Goal: Entertainment & Leisure: Browse casually

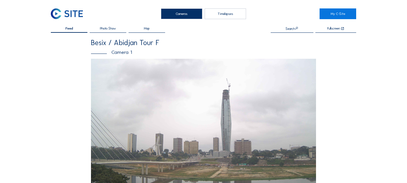
scroll to position [194, 0]
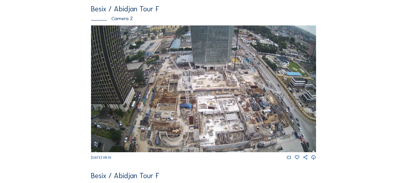
scroll to position [227, 0]
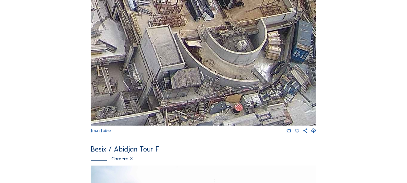
drag, startPoint x: 145, startPoint y: 64, endPoint x: 194, endPoint y: 88, distance: 54.4
click at [194, 88] on img at bounding box center [203, 62] width 225 height 127
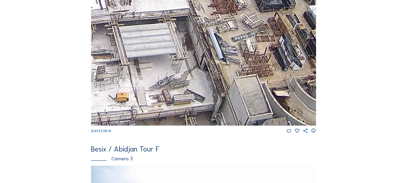
drag, startPoint x: 144, startPoint y: 26, endPoint x: 204, endPoint y: 67, distance: 71.9
click at [204, 67] on img at bounding box center [203, 62] width 225 height 127
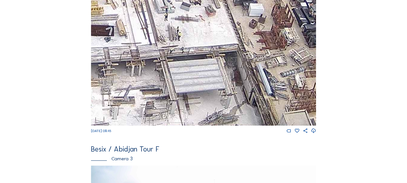
drag, startPoint x: 154, startPoint y: 43, endPoint x: 226, endPoint y: 100, distance: 92.1
click at [233, 99] on img at bounding box center [203, 62] width 225 height 127
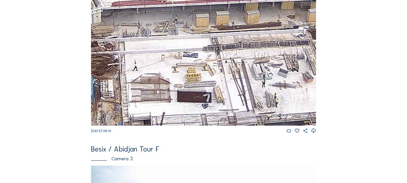
drag, startPoint x: 167, startPoint y: 55, endPoint x: 215, endPoint y: 97, distance: 63.5
click at [232, 99] on img at bounding box center [203, 62] width 225 height 127
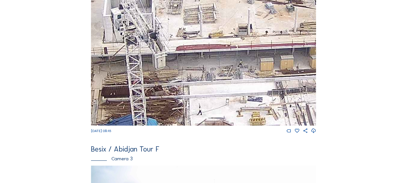
drag, startPoint x: 122, startPoint y: 38, endPoint x: 187, endPoint y: 52, distance: 66.9
click at [188, 83] on img at bounding box center [203, 62] width 225 height 127
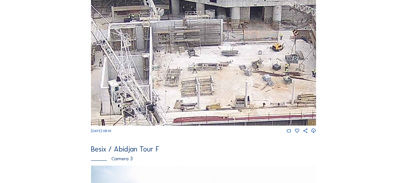
drag, startPoint x: 181, startPoint y: 26, endPoint x: 178, endPoint y: 98, distance: 71.9
click at [178, 98] on img at bounding box center [203, 62] width 225 height 127
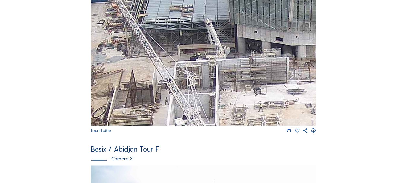
drag, startPoint x: 139, startPoint y: 34, endPoint x: 205, endPoint y: 72, distance: 76.3
click at [205, 72] on img at bounding box center [203, 62] width 225 height 127
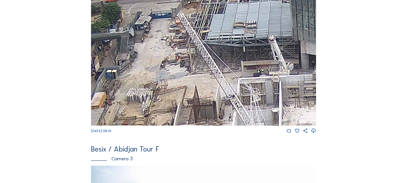
drag, startPoint x: 220, startPoint y: 62, endPoint x: 191, endPoint y: 29, distance: 43.8
click at [191, 29] on img at bounding box center [203, 62] width 225 height 127
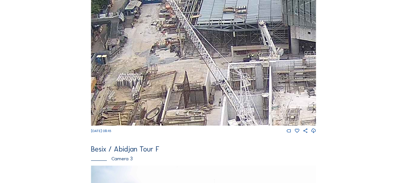
drag, startPoint x: 198, startPoint y: 54, endPoint x: 171, endPoint y: 22, distance: 42.2
click at [171, 22] on img at bounding box center [203, 62] width 225 height 127
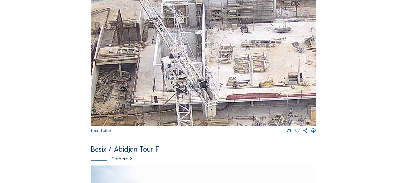
drag, startPoint x: 207, startPoint y: 63, endPoint x: 167, endPoint y: 32, distance: 50.5
click at [167, 32] on img at bounding box center [203, 62] width 225 height 127
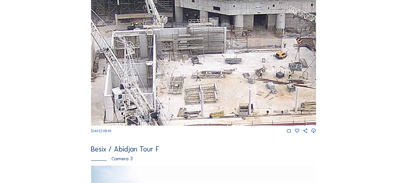
drag, startPoint x: 179, startPoint y: 66, endPoint x: 167, endPoint y: 83, distance: 20.9
click at [167, 83] on img at bounding box center [203, 62] width 225 height 127
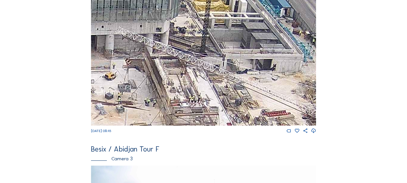
drag, startPoint x: 258, startPoint y: 59, endPoint x: 87, endPoint y: 80, distance: 172.2
click at [87, 80] on div "Feed Photo Show Map Search Fullscreen Besix / Abidjan Tour F Camera 1 Tu 09 Sep…" at bounding box center [203, 61] width 305 height 522
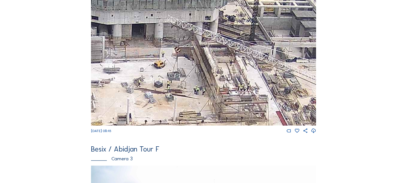
drag, startPoint x: 214, startPoint y: 76, endPoint x: 263, endPoint y: 65, distance: 50.6
click at [263, 65] on img at bounding box center [203, 62] width 225 height 127
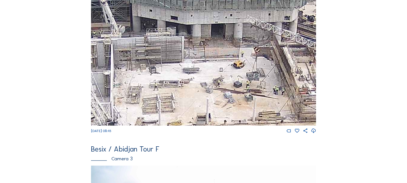
drag, startPoint x: 190, startPoint y: 77, endPoint x: 293, endPoint y: 74, distance: 103.3
click at [299, 76] on img at bounding box center [203, 62] width 225 height 127
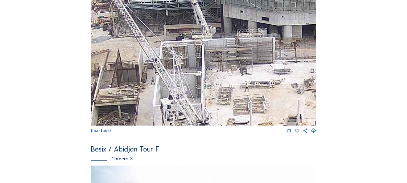
drag, startPoint x: 186, startPoint y: 88, endPoint x: 226, endPoint y: 89, distance: 39.8
click at [226, 89] on img at bounding box center [203, 62] width 225 height 127
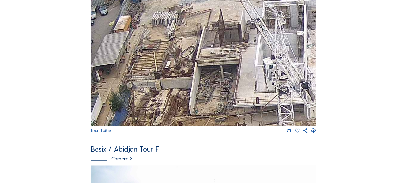
drag, startPoint x: 174, startPoint y: 97, endPoint x: 252, endPoint y: 58, distance: 87.3
click at [252, 58] on img at bounding box center [203, 62] width 225 height 127
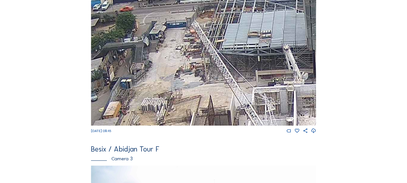
drag, startPoint x: 185, startPoint y: 23, endPoint x: 175, endPoint y: 108, distance: 86.4
click at [175, 108] on img at bounding box center [203, 62] width 225 height 127
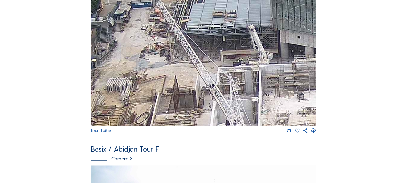
drag, startPoint x: 201, startPoint y: 86, endPoint x: 166, endPoint y: 66, distance: 40.3
click at [166, 66] on img at bounding box center [203, 62] width 225 height 127
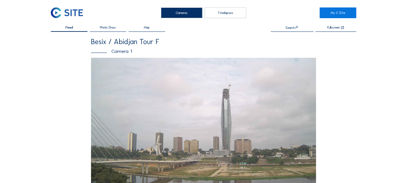
scroll to position [0, 0]
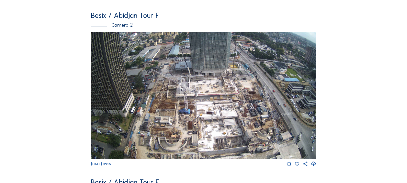
scroll to position [194, 0]
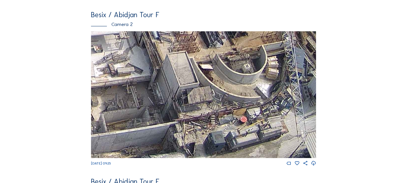
drag, startPoint x: 255, startPoint y: 147, endPoint x: 245, endPoint y: 126, distance: 23.7
click at [245, 126] on img at bounding box center [203, 94] width 225 height 127
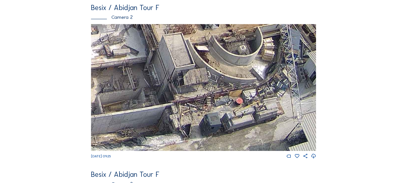
scroll to position [162, 0]
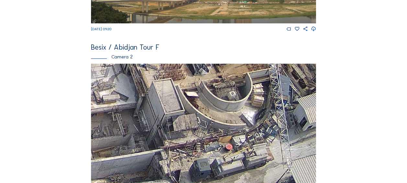
drag, startPoint x: 176, startPoint y: 124, endPoint x: 166, endPoint y: 80, distance: 45.5
click at [166, 80] on img at bounding box center [203, 126] width 225 height 127
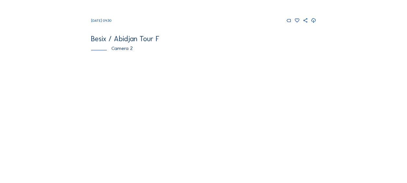
scroll to position [194, 0]
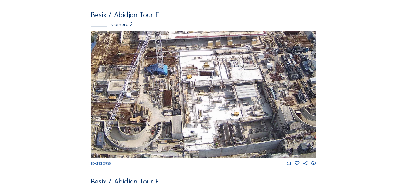
drag, startPoint x: 147, startPoint y: 118, endPoint x: 212, endPoint y: 117, distance: 65.1
click at [212, 116] on img at bounding box center [203, 94] width 225 height 127
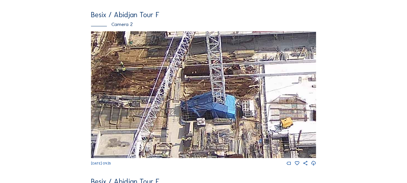
drag, startPoint x: 126, startPoint y: 54, endPoint x: 146, endPoint y: 71, distance: 26.0
click at [146, 71] on img at bounding box center [203, 94] width 225 height 127
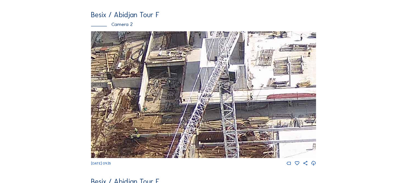
drag, startPoint x: 138, startPoint y: 50, endPoint x: 142, endPoint y: 108, distance: 59.1
click at [142, 108] on img at bounding box center [203, 94] width 225 height 127
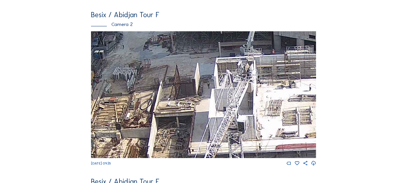
drag, startPoint x: 171, startPoint y: 121, endPoint x: 171, endPoint y: 126, distance: 4.5
click at [171, 126] on img at bounding box center [203, 94] width 225 height 127
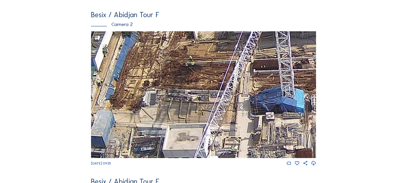
drag, startPoint x: 164, startPoint y: 139, endPoint x: 210, endPoint y: 16, distance: 130.7
click at [210, 16] on div "Besix / Abidjan Tour F Camera 2 Tu 09 Sep 2025 09:35" at bounding box center [203, 88] width 225 height 154
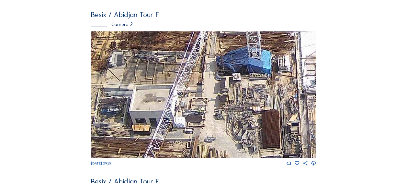
drag, startPoint x: 204, startPoint y: 82, endPoint x: 166, endPoint y: 40, distance: 55.9
click at [168, 40] on img at bounding box center [203, 94] width 225 height 127
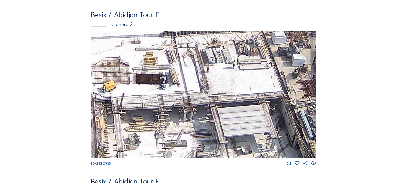
drag, startPoint x: 273, startPoint y: 76, endPoint x: 64, endPoint y: 86, distance: 209.0
click at [64, 86] on div "Feed Photo Show Map Search Fullscreen Besix / Abidjan Tour F Camera 1 Tu 09 Sep…" at bounding box center [203, 93] width 305 height 522
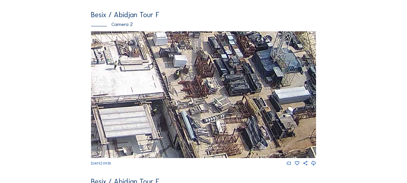
drag, startPoint x: 204, startPoint y: 95, endPoint x: 87, endPoint y: 95, distance: 117.2
click at [87, 95] on div "Feed Photo Show Map Search Fullscreen Besix / Abidjan Tour F Camera 1 Tu 09 Sep…" at bounding box center [203, 93] width 305 height 522
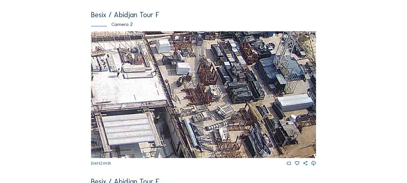
drag, startPoint x: 173, startPoint y: 100, endPoint x: 180, endPoint y: 108, distance: 10.3
click at [177, 106] on img at bounding box center [203, 94] width 225 height 127
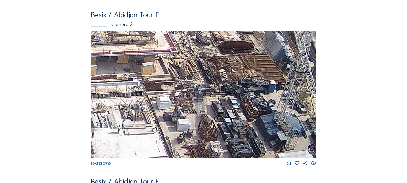
drag, startPoint x: 159, startPoint y: 71, endPoint x: 159, endPoint y: 126, distance: 55.0
click at [159, 126] on img at bounding box center [203, 94] width 225 height 127
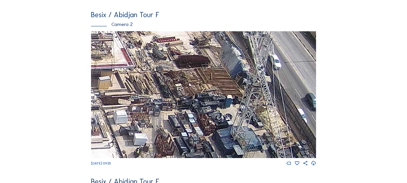
drag, startPoint x: 202, startPoint y: 108, endPoint x: 156, endPoint y: 124, distance: 48.5
click at [156, 124] on img at bounding box center [203, 94] width 225 height 127
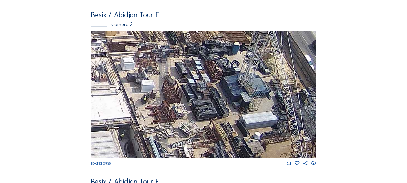
drag, startPoint x: 169, startPoint y: 108, endPoint x: 167, endPoint y: 87, distance: 21.4
click at [178, 54] on img at bounding box center [203, 94] width 225 height 127
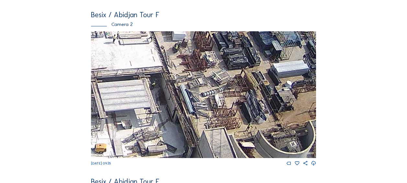
drag, startPoint x: 183, startPoint y: 122, endPoint x: 215, endPoint y: 70, distance: 61.2
click at [215, 70] on img at bounding box center [203, 94] width 225 height 127
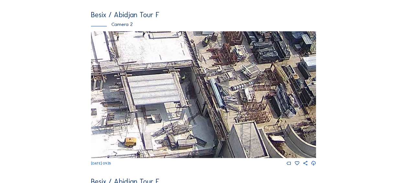
drag, startPoint x: 186, startPoint y: 118, endPoint x: 215, endPoint y: 113, distance: 29.6
click at [215, 113] on img at bounding box center [203, 94] width 225 height 127
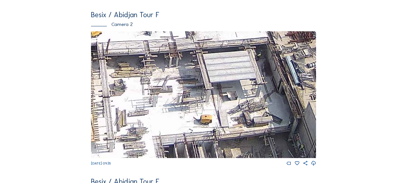
drag, startPoint x: 201, startPoint y: 115, endPoint x: 277, endPoint y: 91, distance: 79.9
click at [277, 91] on img at bounding box center [203, 94] width 225 height 127
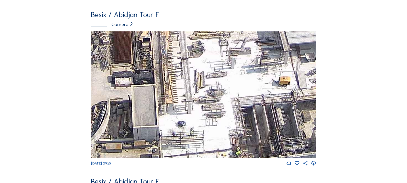
drag, startPoint x: 187, startPoint y: 114, endPoint x: 265, endPoint y: 76, distance: 86.3
click at [265, 76] on img at bounding box center [203, 94] width 225 height 127
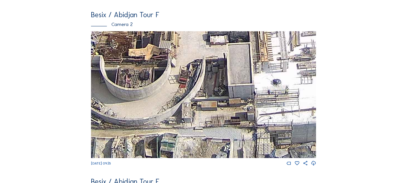
drag, startPoint x: 162, startPoint y: 106, endPoint x: 257, endPoint y: 59, distance: 106.0
click at [257, 59] on img at bounding box center [203, 94] width 225 height 127
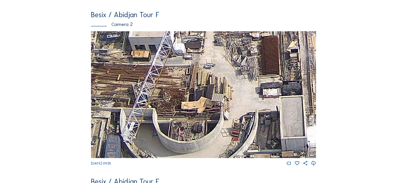
drag, startPoint x: 243, startPoint y: 88, endPoint x: 269, endPoint y: 106, distance: 31.8
click at [269, 106] on img at bounding box center [203, 94] width 225 height 127
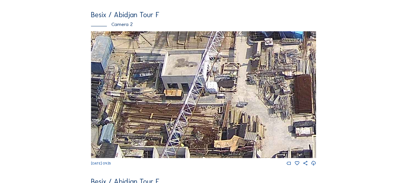
drag, startPoint x: 197, startPoint y: 115, endPoint x: 231, endPoint y: 150, distance: 48.5
click at [227, 157] on img at bounding box center [203, 94] width 225 height 127
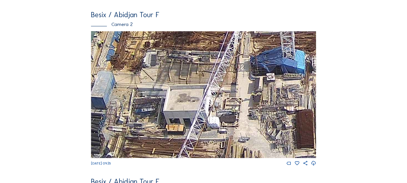
drag, startPoint x: 225, startPoint y: 96, endPoint x: 236, endPoint y: 125, distance: 30.8
click at [234, 137] on img at bounding box center [203, 94] width 225 height 127
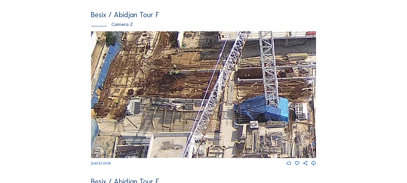
drag, startPoint x: 227, startPoint y: 92, endPoint x: 203, endPoint y: 115, distance: 33.4
click at [205, 132] on img at bounding box center [203, 94] width 225 height 127
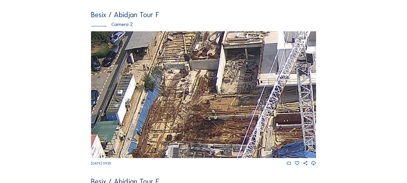
drag, startPoint x: 163, startPoint y: 88, endPoint x: 204, endPoint y: 131, distance: 58.8
click at [204, 131] on img at bounding box center [203, 94] width 225 height 127
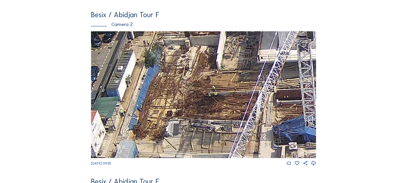
drag, startPoint x: 233, startPoint y: 99, endPoint x: 233, endPoint y: 75, distance: 24.0
click at [233, 75] on img at bounding box center [203, 94] width 225 height 127
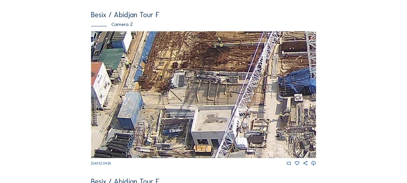
drag, startPoint x: 207, startPoint y: 93, endPoint x: 213, endPoint y: 44, distance: 48.5
click at [213, 44] on img at bounding box center [203, 94] width 225 height 127
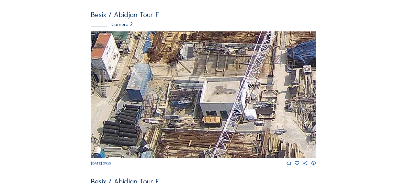
drag, startPoint x: 204, startPoint y: 103, endPoint x: 218, endPoint y: 66, distance: 39.9
click at [218, 66] on img at bounding box center [203, 94] width 225 height 127
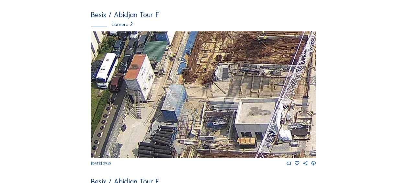
drag, startPoint x: 218, startPoint y: 92, endPoint x: 239, endPoint y: 120, distance: 34.9
click at [239, 120] on img at bounding box center [203, 94] width 225 height 127
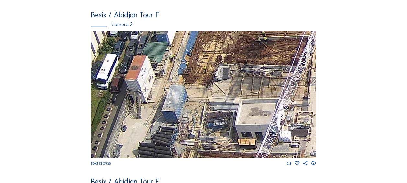
drag, startPoint x: 226, startPoint y: 90, endPoint x: 217, endPoint y: 144, distance: 54.8
click at [216, 146] on img at bounding box center [203, 94] width 225 height 127
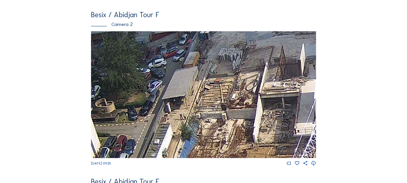
drag, startPoint x: 185, startPoint y: 75, endPoint x: 182, endPoint y: 147, distance: 72.2
click at [182, 147] on img at bounding box center [203, 94] width 225 height 127
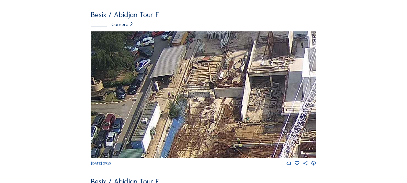
drag, startPoint x: 183, startPoint y: 117, endPoint x: 105, endPoint y: 32, distance: 115.4
click at [104, 27] on div "Besix / Abidjan Tour F Camera 2 Tu 09 Sep 2025 09:35" at bounding box center [203, 88] width 225 height 154
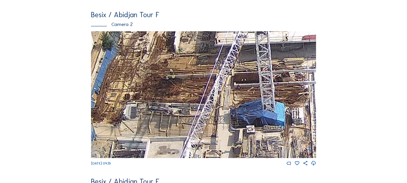
drag, startPoint x: 179, startPoint y: 109, endPoint x: 162, endPoint y: 75, distance: 37.5
click at [162, 75] on img at bounding box center [203, 94] width 225 height 127
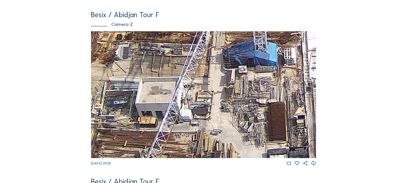
drag, startPoint x: 215, startPoint y: 102, endPoint x: 225, endPoint y: 72, distance: 31.3
click at [225, 72] on img at bounding box center [203, 94] width 225 height 127
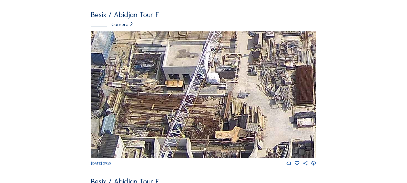
drag, startPoint x: 193, startPoint y: 98, endPoint x: 223, endPoint y: 61, distance: 47.8
click at [223, 61] on img at bounding box center [203, 94] width 225 height 127
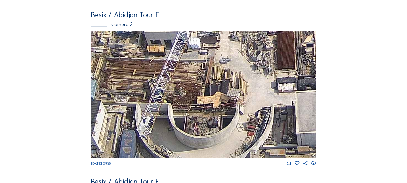
drag, startPoint x: 200, startPoint y: 115, endPoint x: 206, endPoint y: 102, distance: 14.5
click at [176, 84] on img at bounding box center [203, 94] width 225 height 127
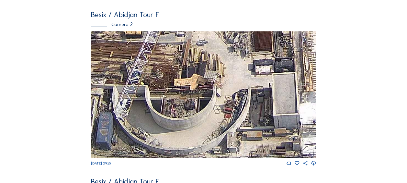
drag, startPoint x: 206, startPoint y: 102, endPoint x: 179, endPoint y: 88, distance: 30.7
click at [170, 80] on img at bounding box center [203, 94] width 225 height 127
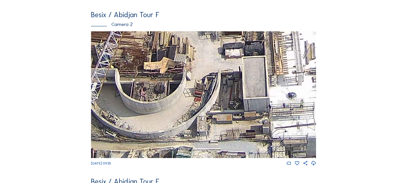
drag, startPoint x: 194, startPoint y: 100, endPoint x: 169, endPoint y: 79, distance: 32.4
click at [170, 79] on img at bounding box center [203, 94] width 225 height 127
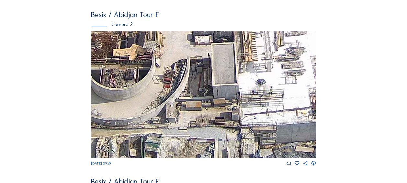
drag, startPoint x: 176, startPoint y: 127, endPoint x: 152, endPoint y: 91, distance: 42.9
click at [151, 90] on img at bounding box center [203, 94] width 225 height 127
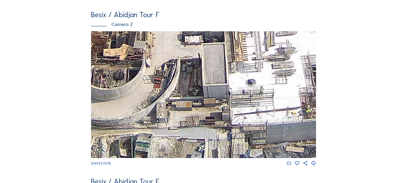
drag, startPoint x: 161, startPoint y: 91, endPoint x: 148, endPoint y: 61, distance: 32.1
click at [148, 61] on img at bounding box center [203, 94] width 225 height 127
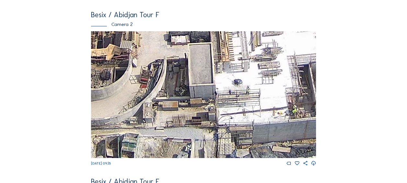
drag, startPoint x: 173, startPoint y: 102, endPoint x: 133, endPoint y: 83, distance: 43.9
click at [133, 83] on img at bounding box center [203, 94] width 225 height 127
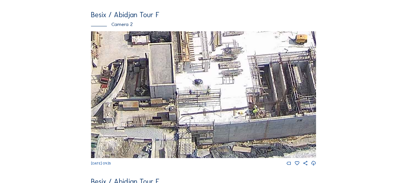
drag, startPoint x: 195, startPoint y: 116, endPoint x: 164, endPoint y: 102, distance: 33.9
click at [164, 102] on img at bounding box center [203, 94] width 225 height 127
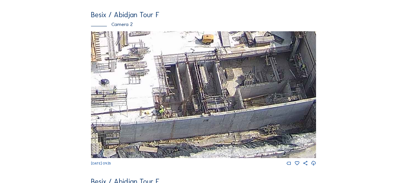
drag, startPoint x: 168, startPoint y: 90, endPoint x: 106, endPoint y: 59, distance: 70.2
click at [106, 59] on img at bounding box center [203, 94] width 225 height 127
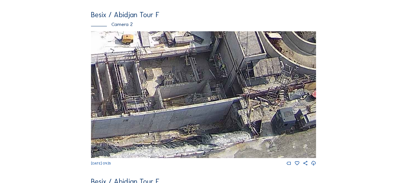
drag, startPoint x: 212, startPoint y: 88, endPoint x: 131, endPoint y: 80, distance: 80.6
click at [131, 80] on img at bounding box center [203, 94] width 225 height 127
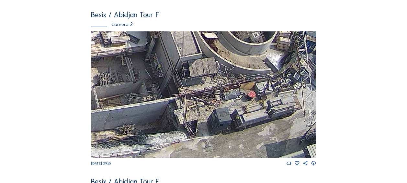
drag, startPoint x: 164, startPoint y: 88, endPoint x: 125, endPoint y: 83, distance: 39.1
click at [125, 83] on img at bounding box center [203, 94] width 225 height 127
click at [258, 118] on img at bounding box center [203, 94] width 225 height 127
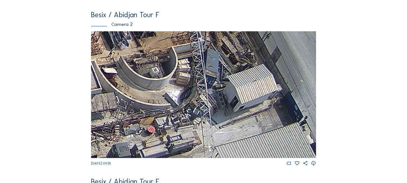
drag, startPoint x: 216, startPoint y: 93, endPoint x: 134, endPoint y: 135, distance: 92.2
click at [134, 135] on img at bounding box center [203, 94] width 225 height 127
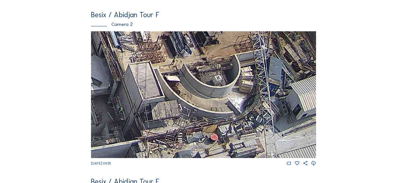
drag, startPoint x: 95, startPoint y: 98, endPoint x: 162, endPoint y: 99, distance: 66.3
click at [162, 99] on img at bounding box center [203, 94] width 225 height 127
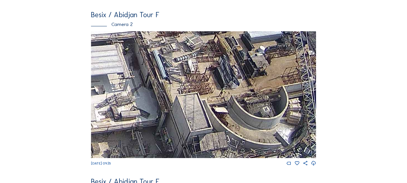
drag, startPoint x: 176, startPoint y: 69, endPoint x: 205, endPoint y: 100, distance: 41.9
click at [205, 100] on img at bounding box center [203, 94] width 225 height 127
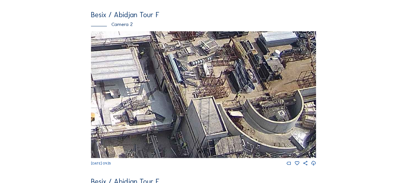
drag, startPoint x: 150, startPoint y: 88, endPoint x: 127, endPoint y: 102, distance: 26.8
click at [180, 91] on img at bounding box center [203, 94] width 225 height 127
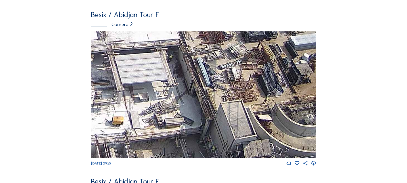
drag, startPoint x: 106, startPoint y: 103, endPoint x: 142, endPoint y: 110, distance: 37.3
click at [137, 110] on img at bounding box center [203, 94] width 225 height 127
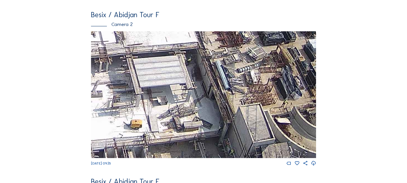
click at [209, 104] on img at bounding box center [203, 94] width 225 height 127
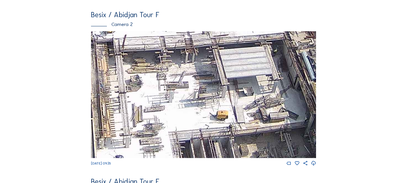
drag, startPoint x: 207, startPoint y: 100, endPoint x: 227, endPoint y: 97, distance: 19.6
click at [226, 97] on img at bounding box center [203, 94] width 225 height 127
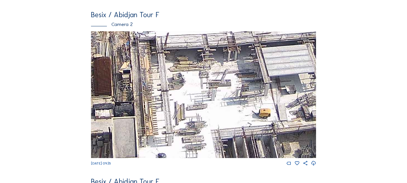
drag, startPoint x: 187, startPoint y: 102, endPoint x: 225, endPoint y: 102, distance: 37.9
click at [225, 102] on img at bounding box center [203, 94] width 225 height 127
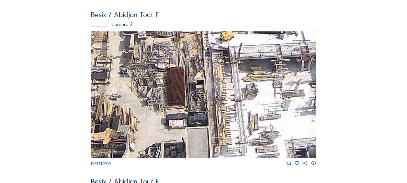
drag, startPoint x: 179, startPoint y: 111, endPoint x: 246, endPoint y: 121, distance: 67.7
click at [246, 121] on img at bounding box center [203, 94] width 225 height 127
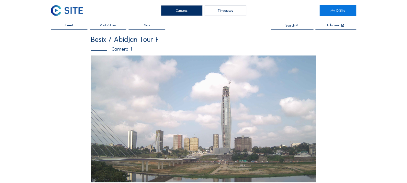
scroll to position [0, 0]
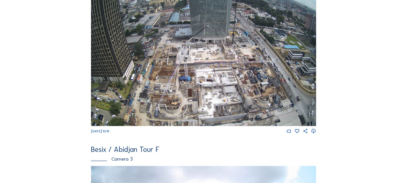
scroll to position [227, 0]
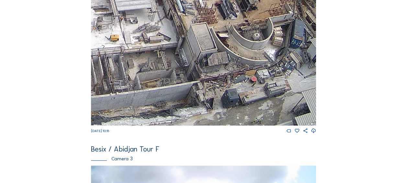
drag, startPoint x: 253, startPoint y: 91, endPoint x: 237, endPoint y: 65, distance: 30.0
click at [237, 65] on img at bounding box center [203, 62] width 225 height 127
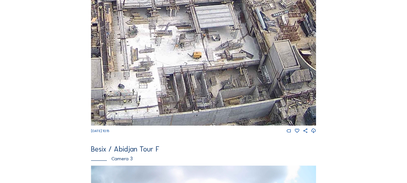
drag, startPoint x: 168, startPoint y: 67, endPoint x: 252, endPoint y: 84, distance: 85.9
click at [252, 84] on img at bounding box center [203, 62] width 225 height 127
click at [286, 134] on div "Tu 09 Sep 2025 10:15" at bounding box center [203, 66] width 225 height 135
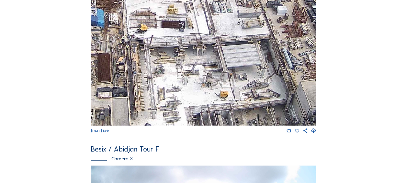
drag, startPoint x: 161, startPoint y: 33, endPoint x: 185, endPoint y: 68, distance: 42.4
click at [185, 68] on img at bounding box center [203, 62] width 225 height 127
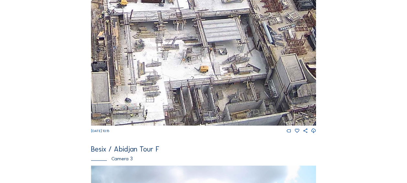
click at [118, 0] on html "Cameras Timelapses My C-Site Feed Photo Show Map Search Fullscreen Besix / Abid…" at bounding box center [203, 133] width 407 height 720
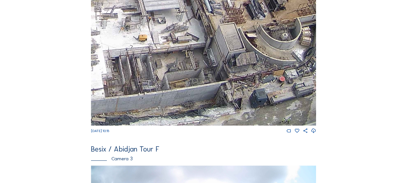
drag, startPoint x: 221, startPoint y: 75, endPoint x: 158, endPoint y: 39, distance: 72.2
click at [158, 39] on img at bounding box center [203, 62] width 225 height 127
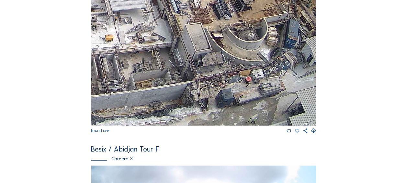
drag, startPoint x: 220, startPoint y: 95, endPoint x: 187, endPoint y: 83, distance: 34.6
click at [187, 83] on img at bounding box center [203, 62] width 225 height 127
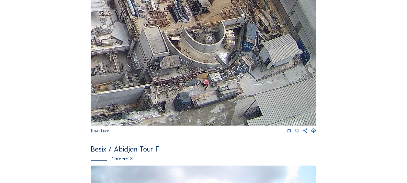
drag, startPoint x: 243, startPoint y: 82, endPoint x: 202, endPoint y: 82, distance: 40.5
click at [202, 82] on img at bounding box center [203, 62] width 225 height 127
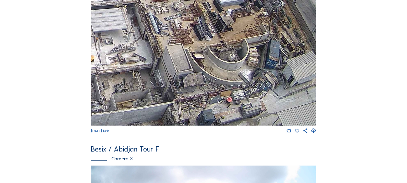
drag, startPoint x: 159, startPoint y: 73, endPoint x: 182, endPoint y: 95, distance: 31.6
click at [182, 95] on img at bounding box center [203, 62] width 225 height 127
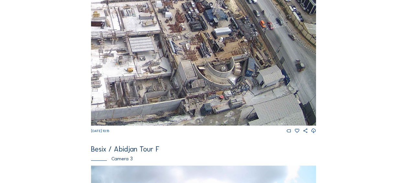
drag, startPoint x: 168, startPoint y: 78, endPoint x: 191, endPoint y: 76, distance: 22.4
click at [191, 76] on img at bounding box center [203, 62] width 225 height 127
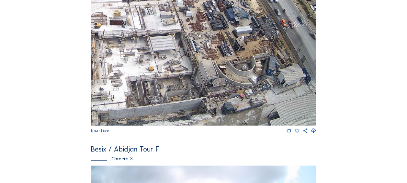
drag, startPoint x: 144, startPoint y: 77, endPoint x: 183, endPoint y: 72, distance: 39.1
click at [183, 72] on img at bounding box center [203, 62] width 225 height 127
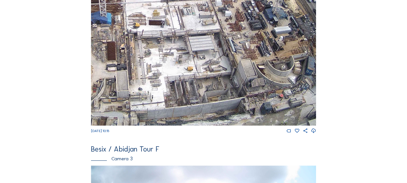
drag, startPoint x: 153, startPoint y: 82, endPoint x: 170, endPoint y: 78, distance: 17.6
click at [170, 78] on img at bounding box center [203, 62] width 225 height 127
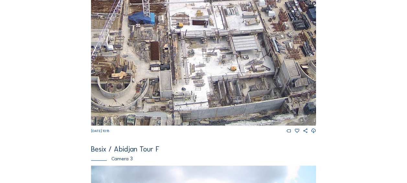
drag, startPoint x: 150, startPoint y: 85, endPoint x: 174, endPoint y: 80, distance: 25.1
click at [175, 80] on img at bounding box center [203, 62] width 225 height 127
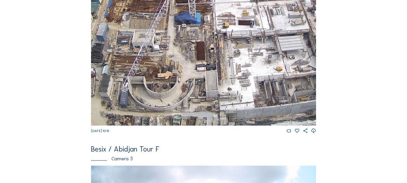
drag, startPoint x: 159, startPoint y: 83, endPoint x: 200, endPoint y: 71, distance: 42.6
click at [200, 71] on img at bounding box center [203, 62] width 225 height 127
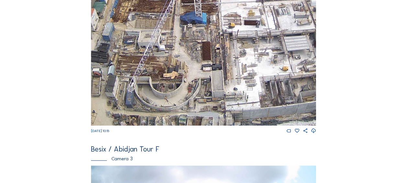
drag, startPoint x: 168, startPoint y: 76, endPoint x: 186, endPoint y: 71, distance: 19.0
click at [187, 71] on img at bounding box center [203, 62] width 225 height 127
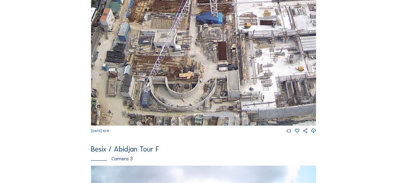
drag, startPoint x: 137, startPoint y: 67, endPoint x: 146, endPoint y: 64, distance: 9.6
click at [146, 64] on img at bounding box center [203, 62] width 225 height 127
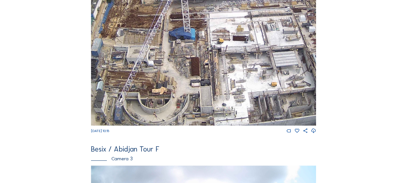
drag, startPoint x: 217, startPoint y: 60, endPoint x: 172, endPoint y: 80, distance: 49.7
click at [172, 80] on img at bounding box center [203, 62] width 225 height 127
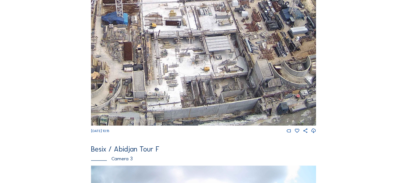
drag, startPoint x: 218, startPoint y: 86, endPoint x: 160, endPoint y: 53, distance: 67.4
click at [160, 53] on img at bounding box center [203, 62] width 225 height 127
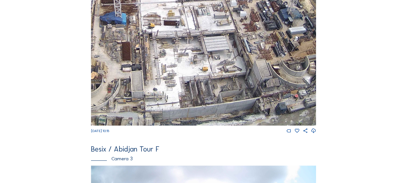
drag, startPoint x: 233, startPoint y: 50, endPoint x: 187, endPoint y: 48, distance: 46.4
click at [187, 48] on img at bounding box center [203, 62] width 225 height 127
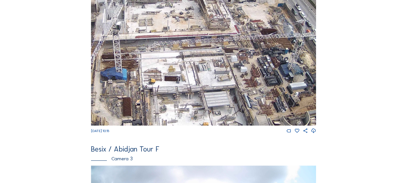
drag, startPoint x: 161, startPoint y: 59, endPoint x: 207, endPoint y: 114, distance: 71.8
click at [207, 114] on img at bounding box center [203, 62] width 225 height 127
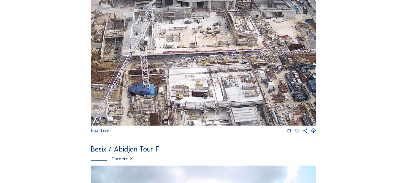
drag, startPoint x: 180, startPoint y: 79, endPoint x: 207, endPoint y: 94, distance: 31.6
click at [207, 94] on img at bounding box center [203, 62] width 225 height 127
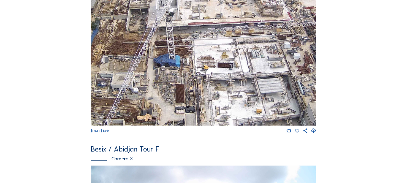
drag, startPoint x: 206, startPoint y: 88, endPoint x: 234, endPoint y: 56, distance: 42.0
click at [234, 56] on img at bounding box center [203, 62] width 225 height 127
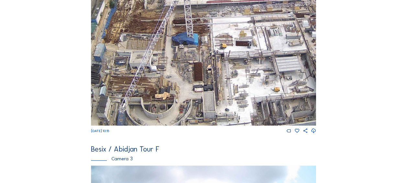
drag, startPoint x: 196, startPoint y: 86, endPoint x: 229, endPoint y: 51, distance: 47.9
click at [229, 51] on img at bounding box center [203, 62] width 225 height 127
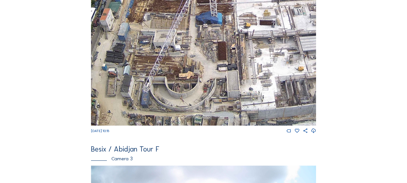
drag, startPoint x: 213, startPoint y: 67, endPoint x: 221, endPoint y: 57, distance: 12.8
click at [221, 57] on img at bounding box center [203, 62] width 225 height 127
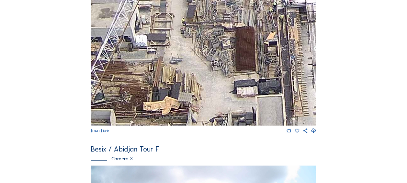
drag, startPoint x: 225, startPoint y: 42, endPoint x: 201, endPoint y: 58, distance: 27.8
click at [201, 57] on img at bounding box center [203, 62] width 225 height 127
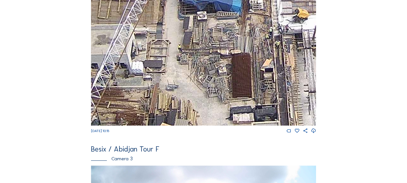
drag, startPoint x: 224, startPoint y: 72, endPoint x: 220, endPoint y: 84, distance: 12.2
click at [220, 84] on img at bounding box center [203, 62] width 225 height 127
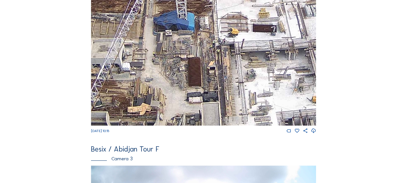
drag, startPoint x: 247, startPoint y: 48, endPoint x: 195, endPoint y: 47, distance: 52.4
click at [189, 45] on img at bounding box center [203, 62] width 225 height 127
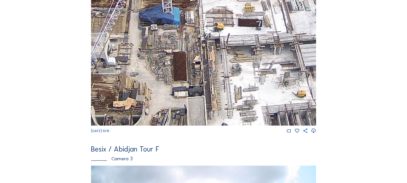
drag, startPoint x: 251, startPoint y: 63, endPoint x: 190, endPoint y: 54, distance: 61.4
click at [177, 50] on img at bounding box center [203, 62] width 225 height 127
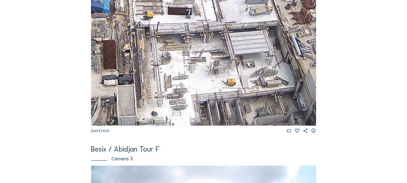
click at [191, 57] on img at bounding box center [203, 62] width 225 height 127
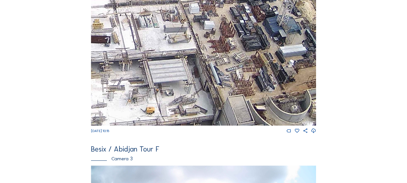
drag, startPoint x: 260, startPoint y: 60, endPoint x: 216, endPoint y: 96, distance: 57.0
click at [216, 96] on img at bounding box center [203, 62] width 225 height 127
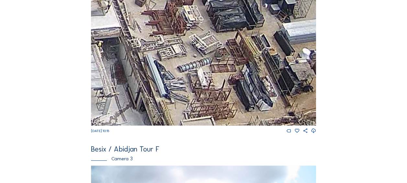
drag, startPoint x: 227, startPoint y: 79, endPoint x: 196, endPoint y: 89, distance: 32.9
click at [196, 89] on img at bounding box center [203, 62] width 225 height 127
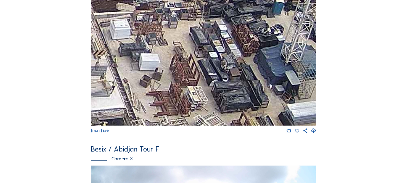
drag, startPoint x: 175, startPoint y: 53, endPoint x: 181, endPoint y: 134, distance: 81.5
click at [181, 134] on div "Tu 09 Sep 2025 10:15" at bounding box center [203, 66] width 225 height 135
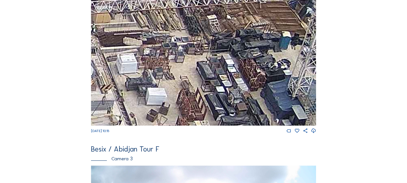
drag, startPoint x: 163, startPoint y: 84, endPoint x: 170, endPoint y: 117, distance: 34.7
click at [170, 117] on img at bounding box center [203, 62] width 225 height 127
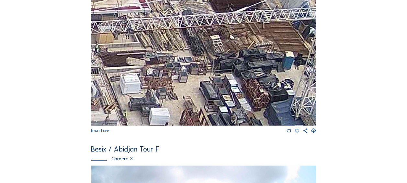
drag, startPoint x: 184, startPoint y: 88, endPoint x: 177, endPoint y: 115, distance: 27.2
click at [177, 115] on img at bounding box center [203, 62] width 225 height 127
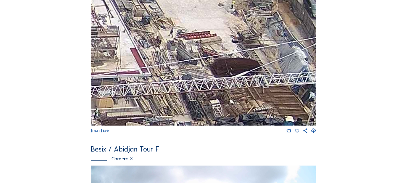
drag, startPoint x: 170, startPoint y: 67, endPoint x: 180, endPoint y: 118, distance: 52.0
click at [180, 118] on img at bounding box center [203, 62] width 225 height 127
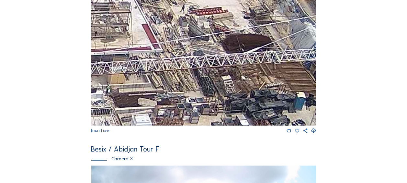
drag, startPoint x: 186, startPoint y: 70, endPoint x: 195, endPoint y: 33, distance: 37.9
click at [195, 33] on img at bounding box center [203, 62] width 225 height 127
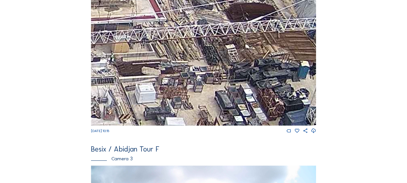
drag, startPoint x: 168, startPoint y: 85, endPoint x: 172, endPoint y: 54, distance: 31.3
click at [172, 54] on img at bounding box center [203, 62] width 225 height 127
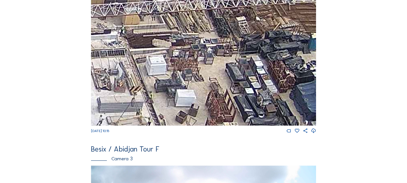
drag, startPoint x: 154, startPoint y: 93, endPoint x: 164, endPoint y: 65, distance: 29.8
click at [164, 65] on img at bounding box center [203, 62] width 225 height 127
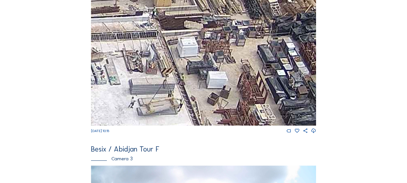
drag, startPoint x: 145, startPoint y: 95, endPoint x: 174, endPoint y: 95, distance: 29.8
click at [186, 75] on img at bounding box center [203, 62] width 225 height 127
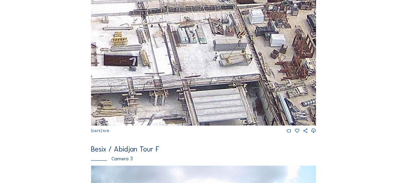
drag, startPoint x: 105, startPoint y: 108, endPoint x: 189, endPoint y: 60, distance: 96.5
click at [187, 60] on img at bounding box center [203, 62] width 225 height 127
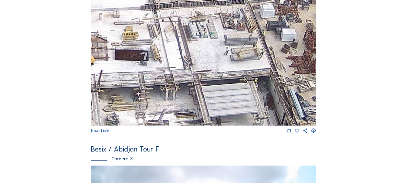
drag, startPoint x: 147, startPoint y: 79, endPoint x: 212, endPoint y: 42, distance: 74.6
click at [212, 42] on img at bounding box center [203, 62] width 225 height 127
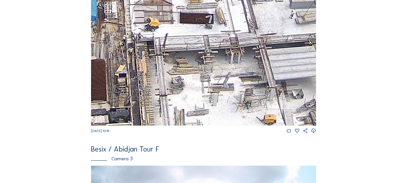
drag, startPoint x: 180, startPoint y: 74, endPoint x: 240, endPoint y: 39, distance: 69.9
click at [240, 39] on img at bounding box center [203, 62] width 225 height 127
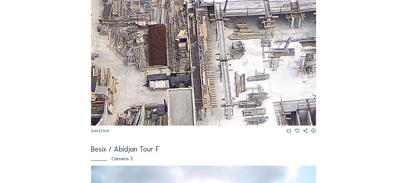
drag, startPoint x: 194, startPoint y: 72, endPoint x: 197, endPoint y: 70, distance: 3.6
click at [197, 70] on img at bounding box center [203, 62] width 225 height 127
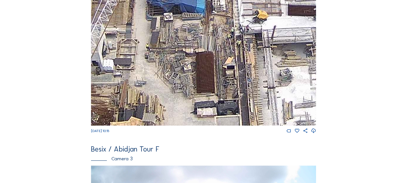
drag, startPoint x: 158, startPoint y: 58, endPoint x: 184, endPoint y: 92, distance: 43.0
click at [184, 92] on img at bounding box center [203, 62] width 225 height 127
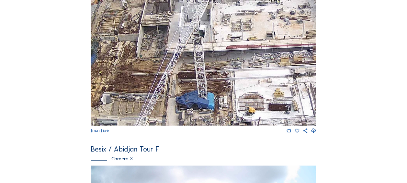
drag, startPoint x: 144, startPoint y: 85, endPoint x: 145, endPoint y: 36, distance: 48.5
click at [161, 111] on img at bounding box center [203, 62] width 225 height 127
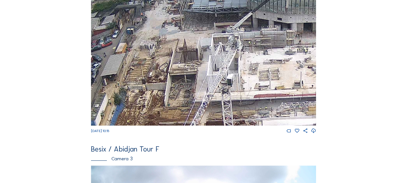
drag, startPoint x: 131, startPoint y: 15, endPoint x: 156, endPoint y: 60, distance: 51.4
click at [156, 60] on img at bounding box center [203, 62] width 225 height 127
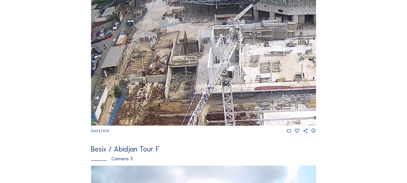
drag, startPoint x: 151, startPoint y: 83, endPoint x: 144, endPoint y: 60, distance: 24.0
click at [144, 60] on img at bounding box center [203, 62] width 225 height 127
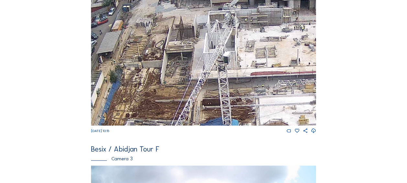
drag, startPoint x: 163, startPoint y: 82, endPoint x: 154, endPoint y: 49, distance: 34.9
click at [154, 49] on img at bounding box center [203, 62] width 225 height 127
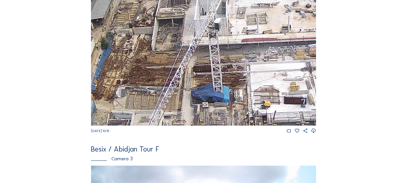
drag, startPoint x: 213, startPoint y: 72, endPoint x: 206, endPoint y: 68, distance: 7.5
click at [208, 67] on img at bounding box center [203, 62] width 225 height 127
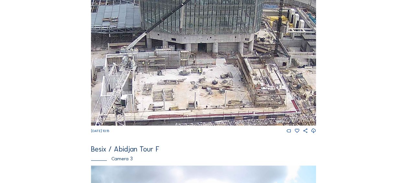
drag, startPoint x: 194, startPoint y: 39, endPoint x: 100, endPoint y: 139, distance: 137.1
click at [100, 139] on div "Besix / Abidjan Tour F Camera 1 Tu 09 Sep 2025 10:10 Besix / Abidjan Tour F Cam…" at bounding box center [203, 67] width 225 height 509
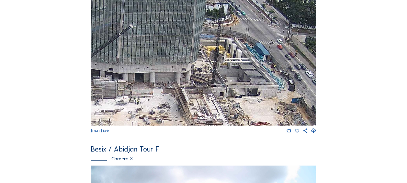
drag, startPoint x: 231, startPoint y: 96, endPoint x: 206, endPoint y: 103, distance: 25.9
click at [206, 103] on img at bounding box center [203, 62] width 225 height 127
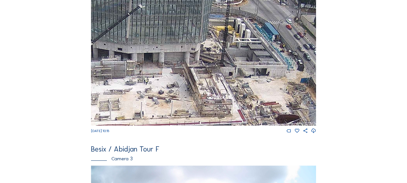
drag, startPoint x: 215, startPoint y: 100, endPoint x: 224, endPoint y: 80, distance: 22.0
click at [224, 80] on img at bounding box center [203, 62] width 225 height 127
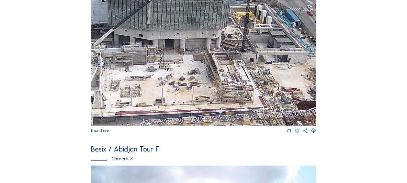
drag, startPoint x: 187, startPoint y: 96, endPoint x: 212, endPoint y: 92, distance: 25.5
click at [235, 81] on img at bounding box center [203, 62] width 225 height 127
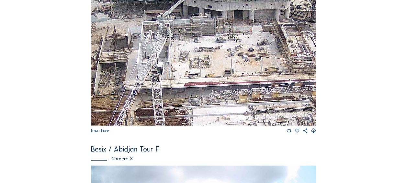
drag, startPoint x: 212, startPoint y: 83, endPoint x: 246, endPoint y: 64, distance: 39.0
click at [246, 64] on img at bounding box center [203, 62] width 225 height 127
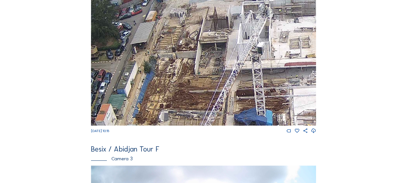
drag, startPoint x: 155, startPoint y: 80, endPoint x: 240, endPoint y: 67, distance: 86.2
click at [240, 67] on img at bounding box center [203, 62] width 225 height 127
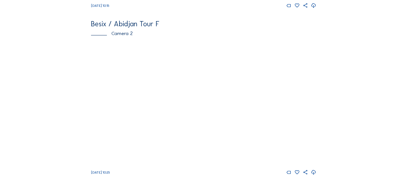
scroll to position [194, 0]
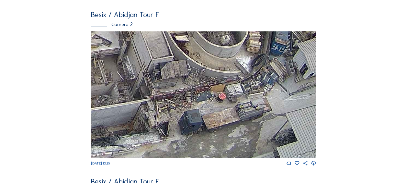
drag, startPoint x: 219, startPoint y: 107, endPoint x: 162, endPoint y: 78, distance: 64.3
click at [162, 78] on img at bounding box center [203, 94] width 225 height 127
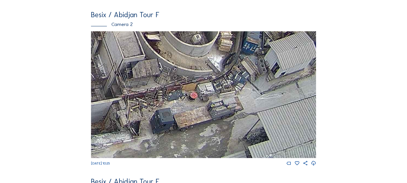
drag, startPoint x: 221, startPoint y: 114, endPoint x: 200, endPoint y: 105, distance: 22.3
click at [201, 105] on img at bounding box center [203, 94] width 225 height 127
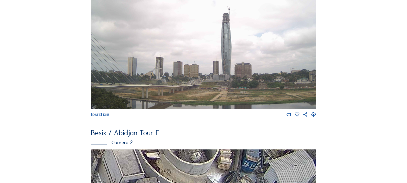
scroll to position [0, 0]
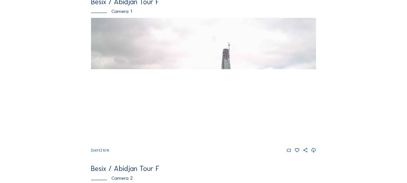
scroll to position [194, 0]
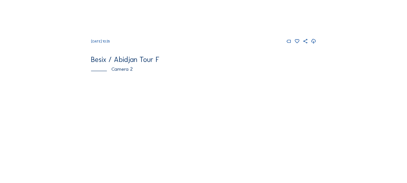
scroll to position [259, 0]
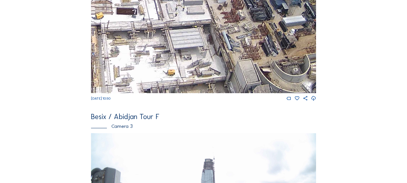
drag, startPoint x: 147, startPoint y: 32, endPoint x: 200, endPoint y: 73, distance: 67.6
click at [200, 73] on img at bounding box center [203, 29] width 225 height 127
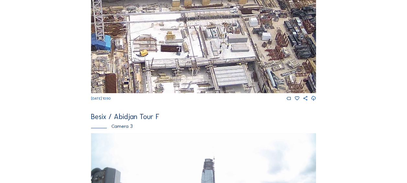
drag, startPoint x: 173, startPoint y: 32, endPoint x: 212, endPoint y: 63, distance: 50.4
click at [212, 63] on img at bounding box center [203, 29] width 225 height 127
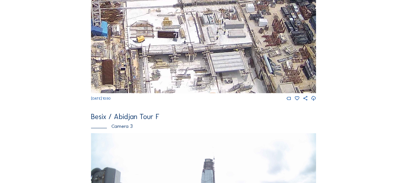
drag, startPoint x: 168, startPoint y: 56, endPoint x: 175, endPoint y: 8, distance: 48.3
click at [175, 8] on img at bounding box center [203, 29] width 225 height 127
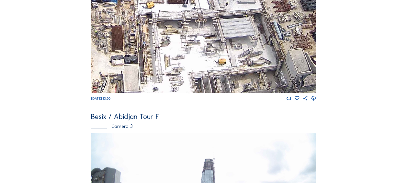
drag, startPoint x: 164, startPoint y: 55, endPoint x: 187, endPoint y: 9, distance: 51.7
click at [187, 9] on img at bounding box center [203, 29] width 225 height 127
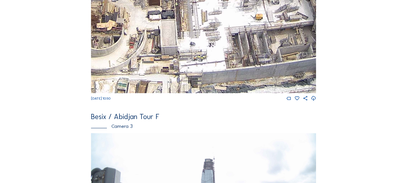
drag, startPoint x: 157, startPoint y: 69, endPoint x: 172, endPoint y: 60, distance: 17.5
click at [172, 50] on img at bounding box center [203, 29] width 225 height 127
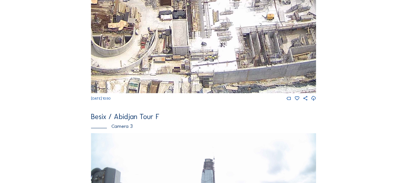
drag, startPoint x: 168, startPoint y: 70, endPoint x: 178, endPoint y: 39, distance: 32.9
click at [178, 39] on img at bounding box center [203, 29] width 225 height 127
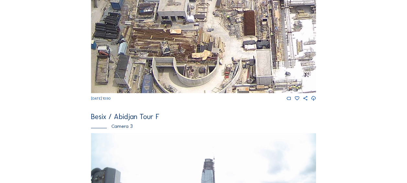
drag, startPoint x: 155, startPoint y: 47, endPoint x: 238, endPoint y: 65, distance: 84.4
click at [238, 65] on img at bounding box center [203, 29] width 225 height 127
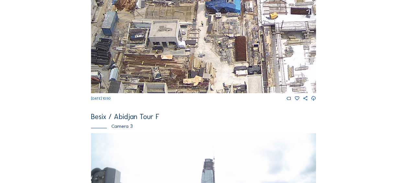
drag, startPoint x: 233, startPoint y: 50, endPoint x: 226, endPoint y: 74, distance: 25.7
click at [226, 74] on img at bounding box center [203, 29] width 225 height 127
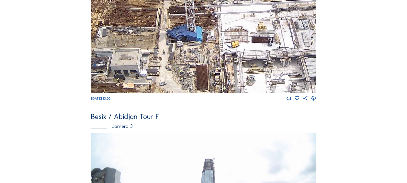
drag, startPoint x: 276, startPoint y: 48, endPoint x: 235, endPoint y: 76, distance: 49.5
click at [236, 77] on img at bounding box center [203, 29] width 225 height 127
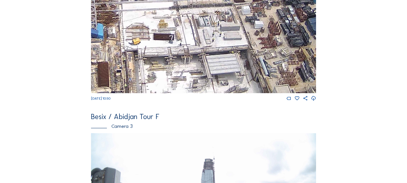
drag, startPoint x: 234, startPoint y: 33, endPoint x: 164, endPoint y: 37, distance: 70.0
click at [164, 37] on img at bounding box center [203, 29] width 225 height 127
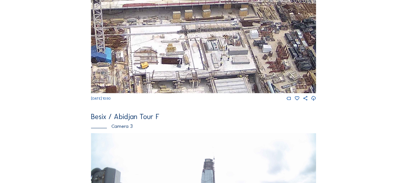
drag, startPoint x: 160, startPoint y: 18, endPoint x: 168, endPoint y: 42, distance: 25.3
click at [168, 42] on img at bounding box center [203, 29] width 225 height 127
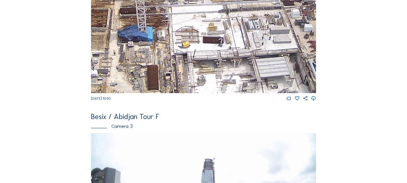
drag, startPoint x: 171, startPoint y: 45, endPoint x: 222, endPoint y: 25, distance: 55.5
click at [222, 25] on img at bounding box center [203, 29] width 225 height 127
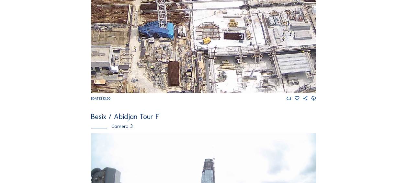
drag, startPoint x: 159, startPoint y: 39, endPoint x: 192, endPoint y: 30, distance: 33.9
click at [192, 30] on img at bounding box center [203, 29] width 225 height 127
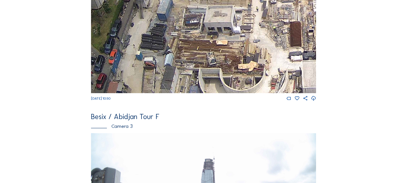
drag, startPoint x: 181, startPoint y: 51, endPoint x: 281, endPoint y: 16, distance: 105.9
click at [281, 16] on img at bounding box center [203, 29] width 225 height 127
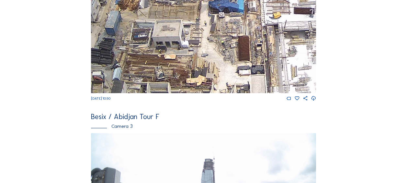
drag, startPoint x: 251, startPoint y: 43, endPoint x: 199, endPoint y: 57, distance: 54.0
click at [199, 57] on img at bounding box center [203, 29] width 225 height 127
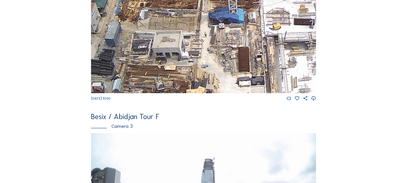
drag, startPoint x: 227, startPoint y: 45, endPoint x: 227, endPoint y: 56, distance: 11.0
click at [227, 56] on img at bounding box center [203, 29] width 225 height 127
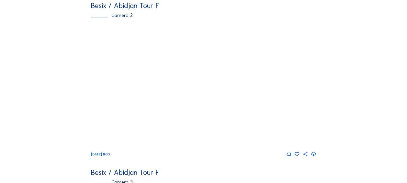
scroll to position [259, 0]
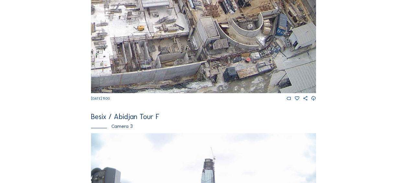
drag, startPoint x: 128, startPoint y: 38, endPoint x: 174, endPoint y: 42, distance: 47.1
click at [174, 40] on img at bounding box center [203, 29] width 225 height 127
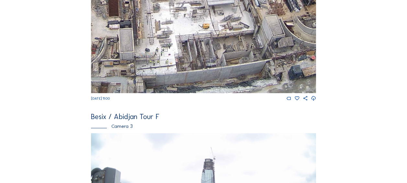
click at [181, 52] on img at bounding box center [203, 29] width 225 height 127
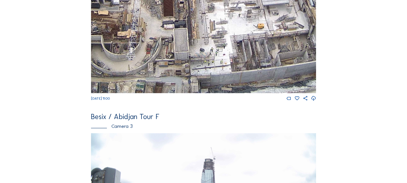
click at [242, 36] on img at bounding box center [203, 29] width 225 height 127
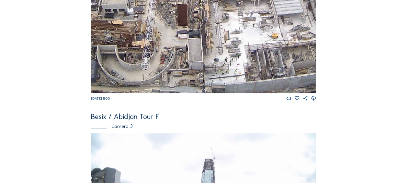
drag, startPoint x: 175, startPoint y: 56, endPoint x: 190, endPoint y: 66, distance: 17.4
click at [190, 66] on img at bounding box center [203, 29] width 225 height 127
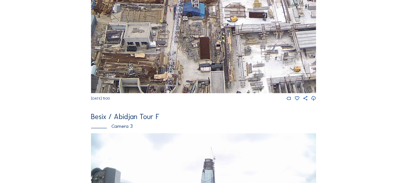
drag, startPoint x: 165, startPoint y: 20, endPoint x: 204, endPoint y: 70, distance: 63.1
click at [204, 70] on img at bounding box center [203, 29] width 225 height 127
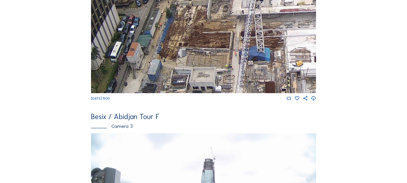
drag, startPoint x: 175, startPoint y: 39, endPoint x: 224, endPoint y: 72, distance: 58.3
click at [224, 72] on img at bounding box center [203, 29] width 225 height 127
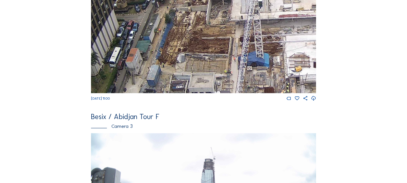
drag, startPoint x: 207, startPoint y: 12, endPoint x: 197, endPoint y: 50, distance: 39.2
click at [197, 50] on img at bounding box center [203, 29] width 225 height 127
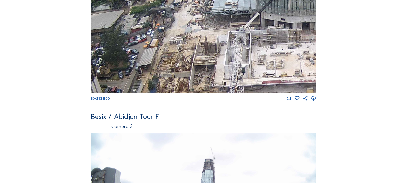
drag, startPoint x: 203, startPoint y: 27, endPoint x: 196, endPoint y: 55, distance: 29.0
click at [196, 55] on img at bounding box center [203, 29] width 225 height 127
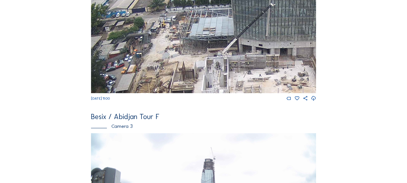
drag, startPoint x: 212, startPoint y: 28, endPoint x: 190, endPoint y: 54, distance: 34.2
click at [190, 54] on img at bounding box center [203, 29] width 225 height 127
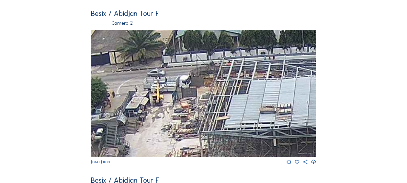
scroll to position [194, 0]
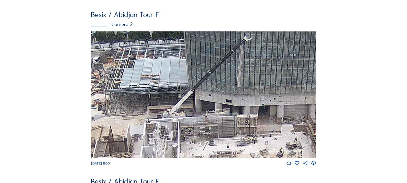
drag, startPoint x: 253, startPoint y: 124, endPoint x: 139, endPoint y: 94, distance: 117.5
click at [139, 94] on img at bounding box center [203, 94] width 225 height 127
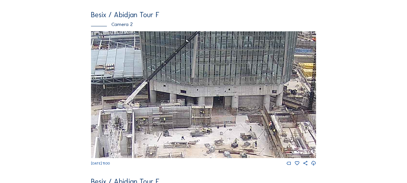
drag, startPoint x: 229, startPoint y: 116, endPoint x: 191, endPoint y: 109, distance: 38.8
click at [191, 109] on img at bounding box center [203, 94] width 225 height 127
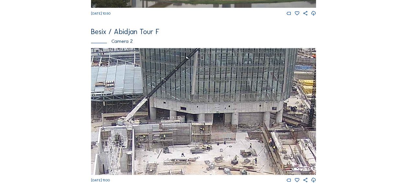
scroll to position [162, 0]
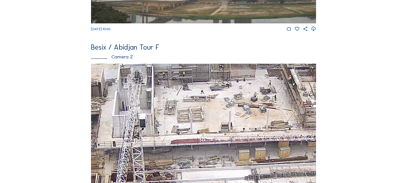
drag, startPoint x: 174, startPoint y: 155, endPoint x: 194, endPoint y: 77, distance: 80.7
click at [194, 77] on img at bounding box center [203, 126] width 225 height 127
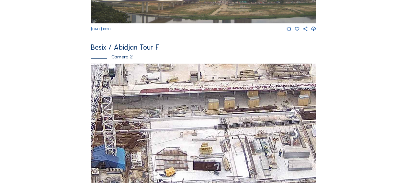
drag, startPoint x: 172, startPoint y: 107, endPoint x: 151, endPoint y: 84, distance: 30.5
click at [151, 83] on img at bounding box center [203, 126] width 225 height 127
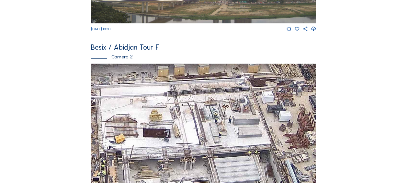
drag, startPoint x: 166, startPoint y: 111, endPoint x: 128, endPoint y: 84, distance: 47.2
click at [128, 84] on img at bounding box center [203, 126] width 225 height 127
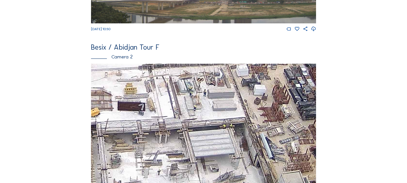
drag, startPoint x: 192, startPoint y: 130, endPoint x: 172, endPoint y: 104, distance: 32.8
click at [172, 104] on img at bounding box center [203, 126] width 225 height 127
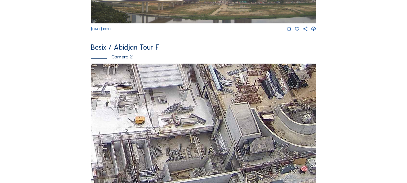
drag, startPoint x: 198, startPoint y: 140, endPoint x: 157, endPoint y: 86, distance: 67.6
click at [155, 85] on img at bounding box center [203, 126] width 225 height 127
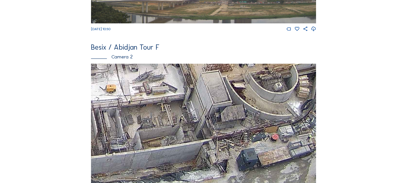
drag, startPoint x: 178, startPoint y: 113, endPoint x: 148, endPoint y: 80, distance: 44.0
click at [148, 80] on img at bounding box center [203, 126] width 225 height 127
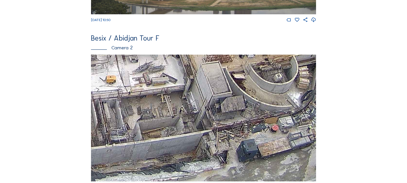
scroll to position [227, 0]
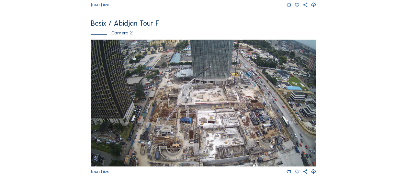
scroll to position [194, 0]
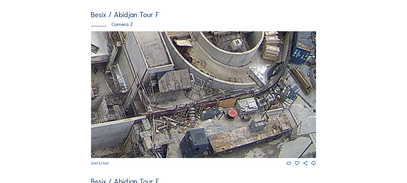
drag, startPoint x: 262, startPoint y: 146, endPoint x: 254, endPoint y: 131, distance: 16.8
click at [254, 131] on img at bounding box center [203, 94] width 225 height 127
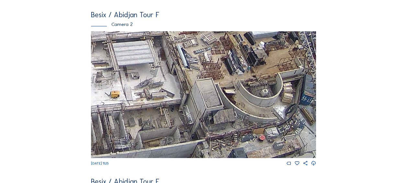
drag, startPoint x: 146, startPoint y: 75, endPoint x: 183, endPoint y: 101, distance: 45.2
click at [183, 100] on img at bounding box center [203, 94] width 225 height 127
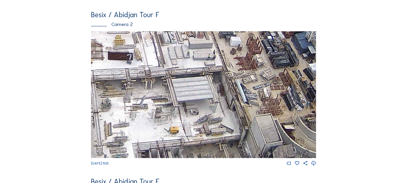
drag, startPoint x: 134, startPoint y: 58, endPoint x: 186, endPoint y: 89, distance: 60.6
click at [186, 89] on img at bounding box center [203, 94] width 225 height 127
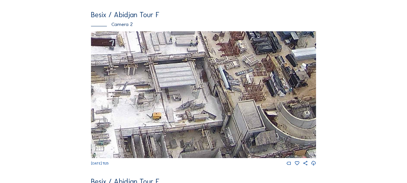
drag, startPoint x: 214, startPoint y: 114, endPoint x: 198, endPoint y: 108, distance: 17.1
click at [193, 95] on img at bounding box center [203, 94] width 225 height 127
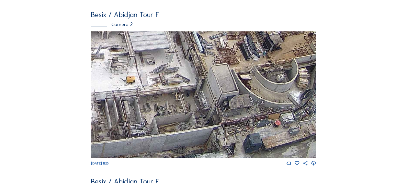
drag, startPoint x: 206, startPoint y: 123, endPoint x: 188, endPoint y: 97, distance: 31.8
click at [183, 90] on img at bounding box center [203, 94] width 225 height 127
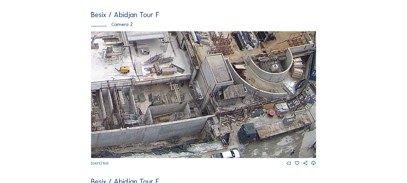
drag, startPoint x: 212, startPoint y: 134, endPoint x: 203, endPoint y: 119, distance: 17.3
click at [203, 119] on img at bounding box center [203, 94] width 225 height 127
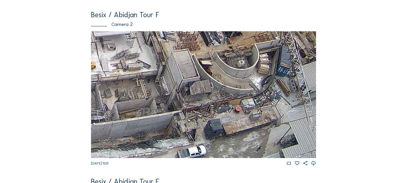
drag, startPoint x: 228, startPoint y: 134, endPoint x: 149, endPoint y: 84, distance: 93.3
click at [149, 84] on img at bounding box center [203, 94] width 225 height 127
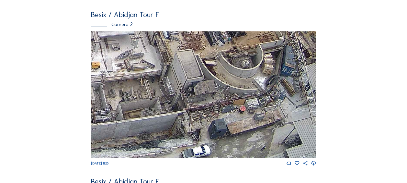
drag, startPoint x: 162, startPoint y: 115, endPoint x: 249, endPoint y: 97, distance: 88.5
click at [249, 97] on img at bounding box center [203, 94] width 225 height 127
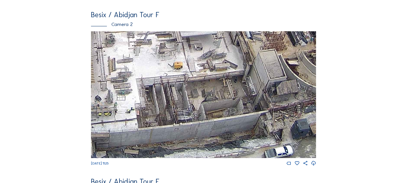
click at [234, 87] on img at bounding box center [203, 94] width 225 height 127
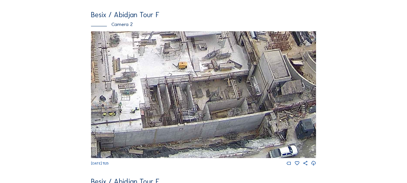
click at [167, 107] on img at bounding box center [203, 94] width 225 height 127
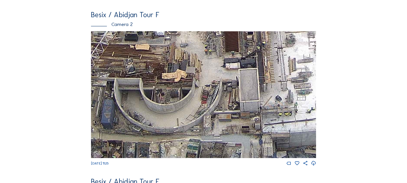
drag, startPoint x: 187, startPoint y: 123, endPoint x: 269, endPoint y: 108, distance: 82.8
click at [269, 108] on img at bounding box center [203, 94] width 225 height 127
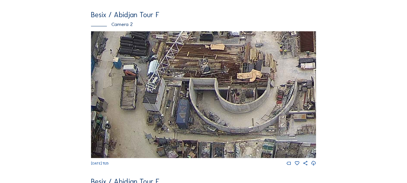
drag, startPoint x: 200, startPoint y: 116, endPoint x: 268, endPoint y: 103, distance: 69.2
click at [268, 103] on img at bounding box center [203, 94] width 225 height 127
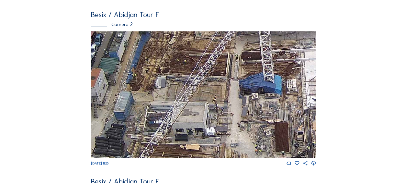
drag, startPoint x: 229, startPoint y: 65, endPoint x: 205, endPoint y: 137, distance: 75.3
click at [204, 166] on div "[DATE] 11:25" at bounding box center [203, 98] width 225 height 135
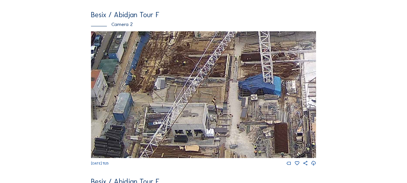
drag, startPoint x: 209, startPoint y: 76, endPoint x: 199, endPoint y: 146, distance: 70.6
click at [199, 146] on img at bounding box center [203, 94] width 225 height 127
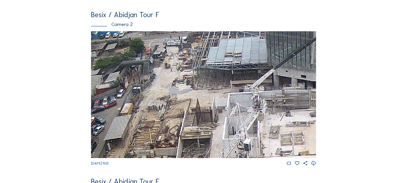
drag, startPoint x: 225, startPoint y: 72, endPoint x: 212, endPoint y: 121, distance: 51.6
click at [212, 121] on img at bounding box center [203, 94] width 225 height 127
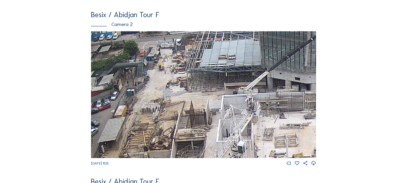
drag, startPoint x: 235, startPoint y: 69, endPoint x: 186, endPoint y: 73, distance: 49.7
click at [186, 73] on img at bounding box center [203, 94] width 225 height 127
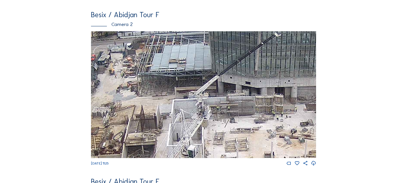
drag, startPoint x: 227, startPoint y: 92, endPoint x: 169, endPoint y: 89, distance: 58.3
click at [171, 89] on img at bounding box center [203, 94] width 225 height 127
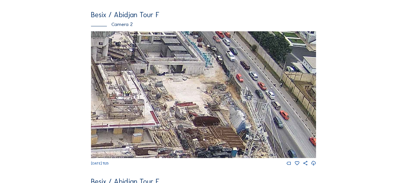
drag, startPoint x: 246, startPoint y: 107, endPoint x: 122, endPoint y: 72, distance: 128.3
click at [121, 71] on img at bounding box center [203, 94] width 225 height 127
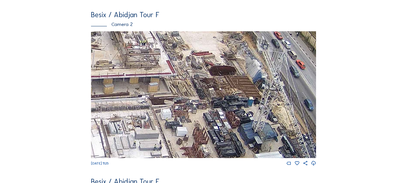
drag, startPoint x: 150, startPoint y: 130, endPoint x: 163, endPoint y: 82, distance: 50.3
click at [163, 82] on img at bounding box center [203, 94] width 225 height 127
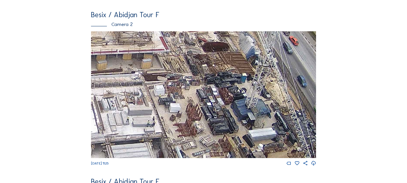
drag, startPoint x: 175, startPoint y: 99, endPoint x: 166, endPoint y: 72, distance: 28.0
click at [166, 72] on img at bounding box center [203, 94] width 225 height 127
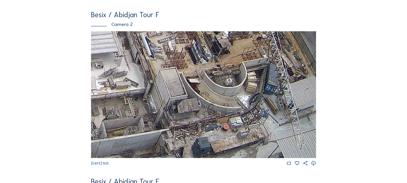
drag, startPoint x: 186, startPoint y: 143, endPoint x: 161, endPoint y: 57, distance: 89.8
click at [161, 57] on img at bounding box center [203, 94] width 225 height 127
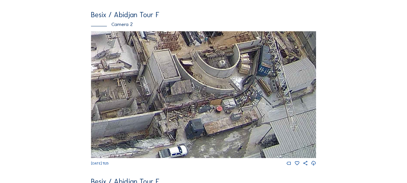
drag, startPoint x: 193, startPoint y: 101, endPoint x: 185, endPoint y: 77, distance: 24.9
click at [185, 78] on img at bounding box center [203, 94] width 225 height 127
